Goal: Task Accomplishment & Management: Use online tool/utility

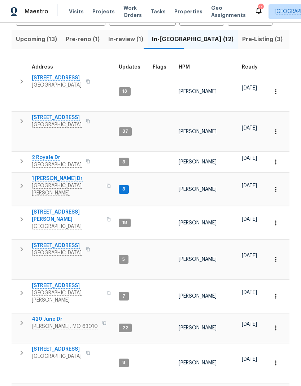
scroll to position [72, 0]
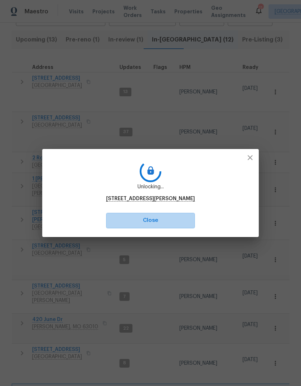
click at [170, 222] on span "Close" at bounding box center [150, 220] width 73 height 9
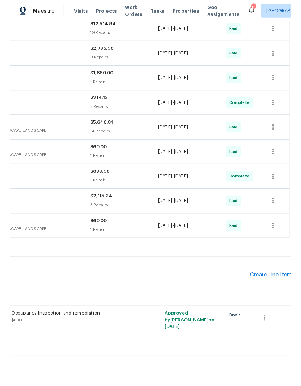
scroll to position [222, 106]
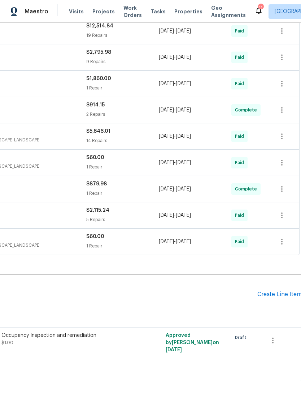
click at [272, 295] on div "Create Line Item" at bounding box center [279, 294] width 44 height 7
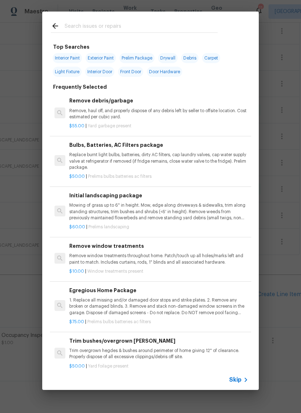
click at [165, 29] on input "text" at bounding box center [141, 27] width 153 height 11
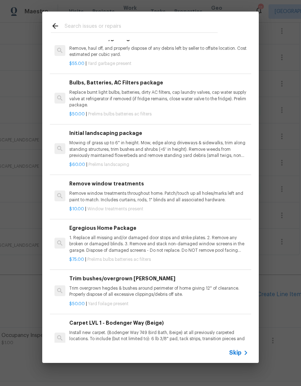
scroll to position [69, 0]
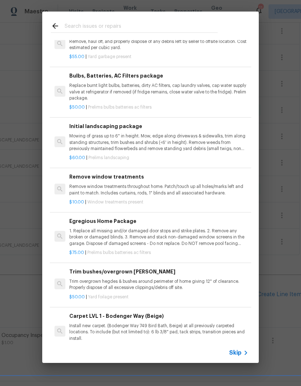
click at [175, 144] on p "Mowing of grass up to 6" in height. Mow, edge along driveways & sidewalks, trim…" at bounding box center [158, 142] width 179 height 18
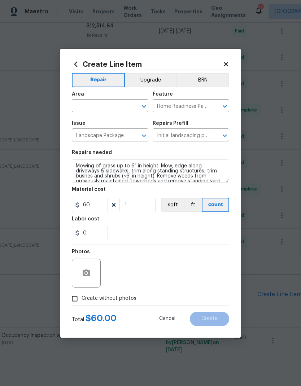
click at [145, 106] on icon "Open" at bounding box center [144, 106] width 4 height 3
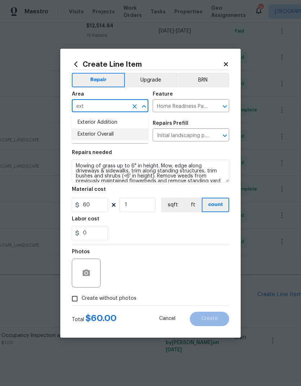
click at [113, 135] on li "Exterior Overall" at bounding box center [110, 135] width 77 height 12
type input "Exterior Overall"
click at [146, 226] on div "Labor cost" at bounding box center [150, 221] width 157 height 9
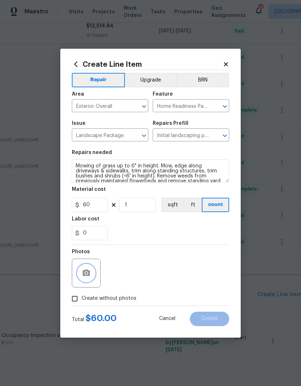
click at [81, 275] on button "button" at bounding box center [86, 273] width 17 height 17
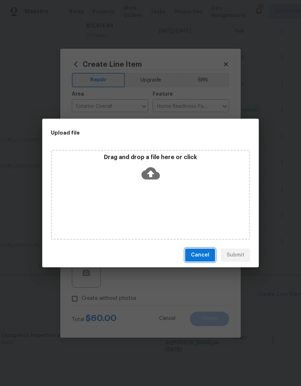
click at [203, 256] on span "Cancel" at bounding box center [200, 255] width 18 height 9
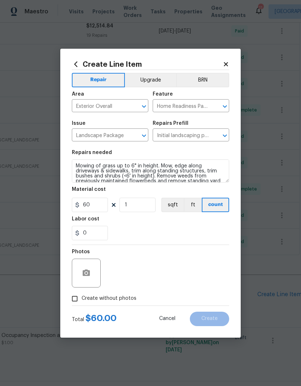
click at [75, 296] on input "Create without photos" at bounding box center [75, 299] width 14 height 14
checkbox input "true"
click at [182, 269] on textarea at bounding box center [167, 273] width 123 height 29
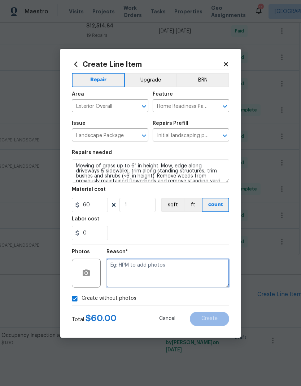
scroll to position [9, 0]
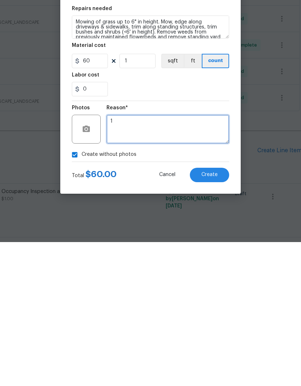
type textarea "1"
click at [208, 316] on span "Create" at bounding box center [209, 318] width 16 height 5
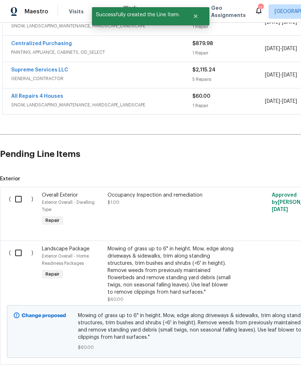
scroll to position [362, 0]
click at [19, 246] on input "checkbox" at bounding box center [21, 253] width 21 height 15
checkbox input "true"
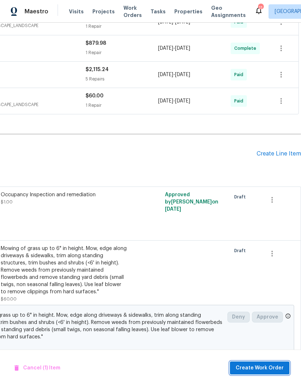
click at [259, 366] on span "Create Work Order" at bounding box center [260, 368] width 48 height 9
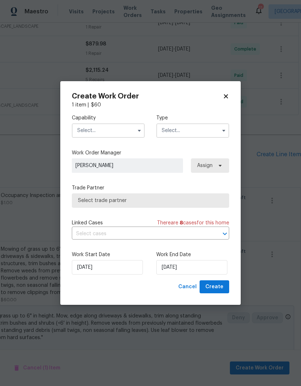
click at [137, 130] on icon "button" at bounding box center [139, 131] width 6 height 6
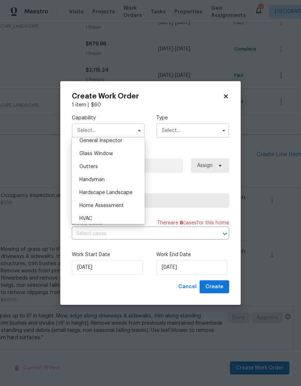
scroll to position [366, 0]
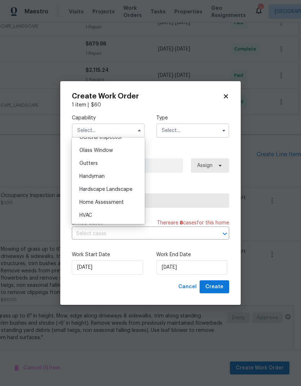
click at [117, 191] on span "Hardscape Landscape" at bounding box center [105, 189] width 53 height 5
type input "Hardscape Landscape"
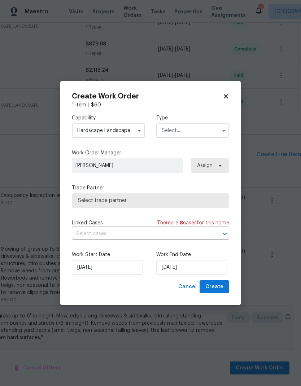
click at [190, 129] on input "text" at bounding box center [192, 130] width 73 height 14
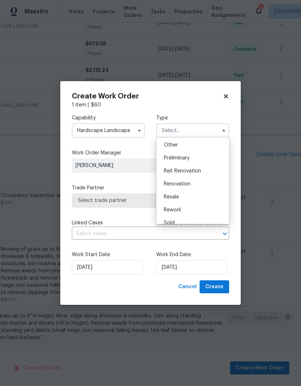
scroll to position [145, 0]
click at [193, 182] on div "Renovation" at bounding box center [192, 182] width 69 height 13
type input "Renovation"
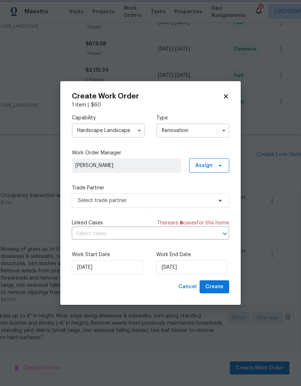
scroll to position [0, 0]
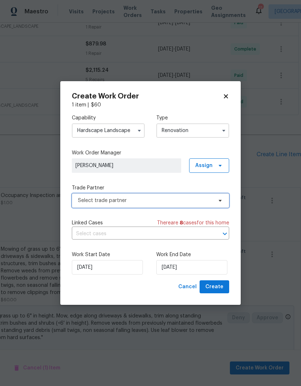
click at [179, 201] on span "Select trade partner" at bounding box center [145, 200] width 135 height 7
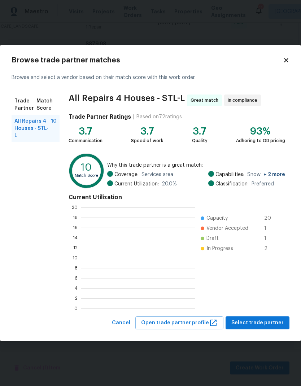
scroll to position [101, 114]
click at [257, 328] on button "Select trade partner" at bounding box center [258, 323] width 64 height 13
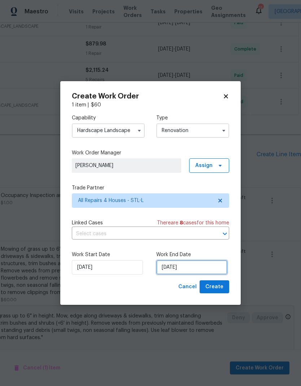
click at [194, 266] on input "9/3/2025" at bounding box center [191, 267] width 71 height 14
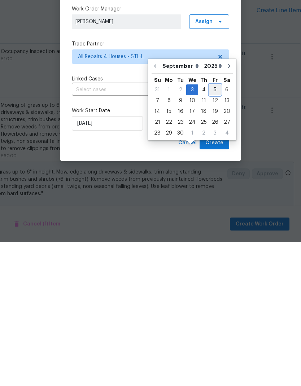
click at [212, 229] on div "5" at bounding box center [215, 234] width 12 height 10
type input "9/5/2025"
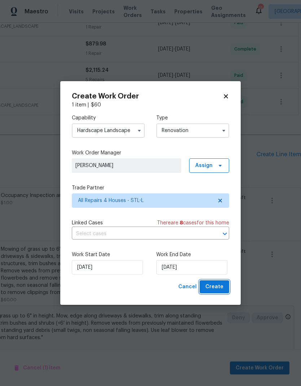
click at [222, 291] on span "Create" at bounding box center [214, 287] width 18 height 9
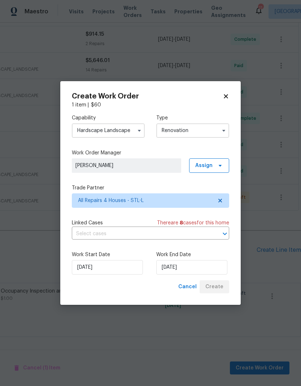
scroll to position [265, 107]
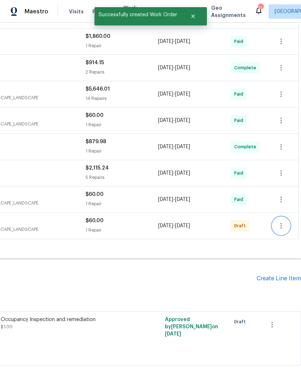
click at [285, 222] on icon "button" at bounding box center [281, 226] width 9 height 9
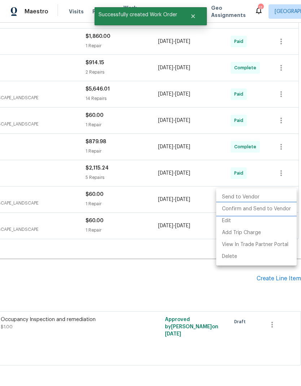
click at [278, 209] on li "Confirm and Send to Vendor" at bounding box center [256, 209] width 81 height 12
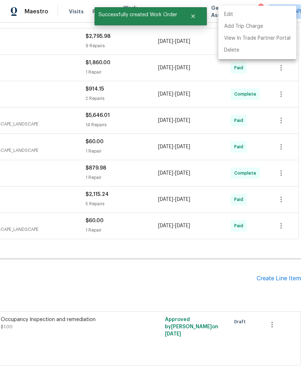
click at [236, 226] on div at bounding box center [150, 193] width 301 height 386
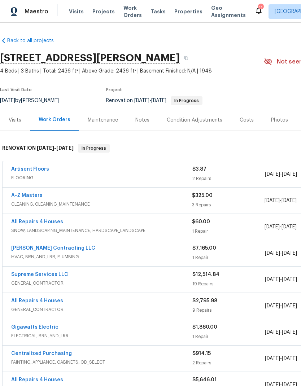
scroll to position [0, 0]
